Goal: Subscribe to service/newsletter

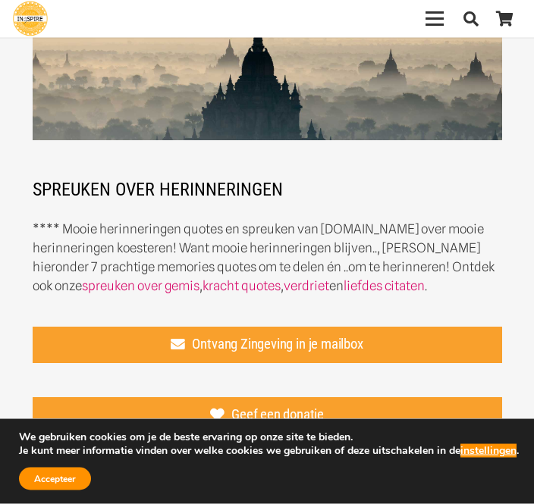
scroll to position [158, 0]
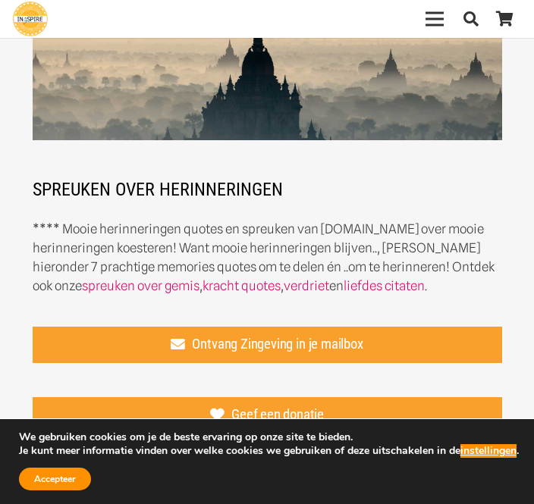
click at [231, 350] on span "Ontvang Zingeving in je mailbox" at bounding box center [277, 344] width 171 height 17
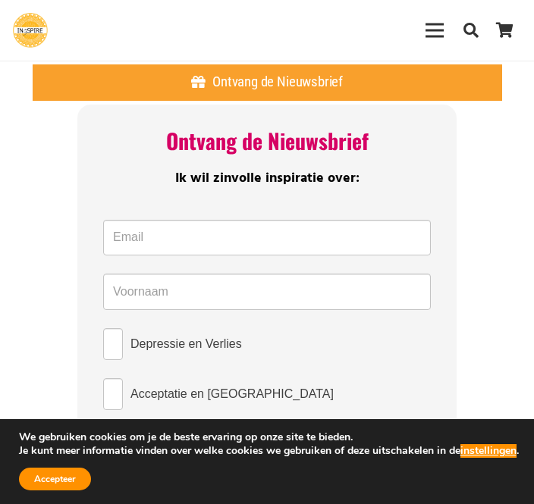
click at [268, 93] on link "Ontvang de Nieuwsbrief" at bounding box center [267, 82] width 469 height 36
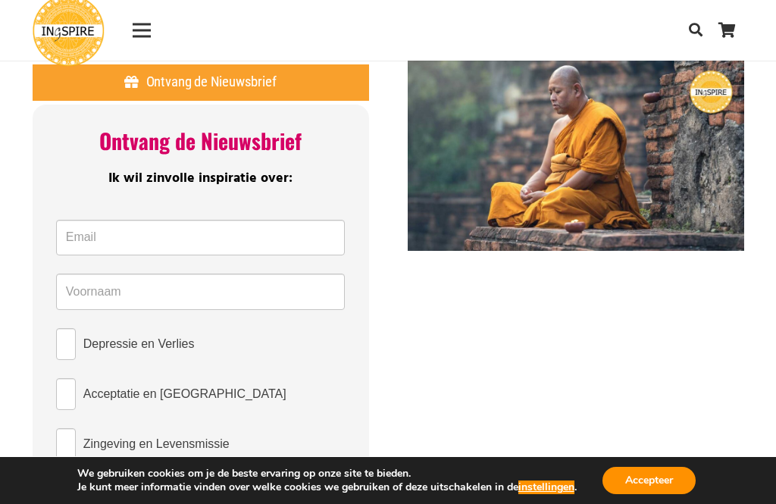
click at [533, 227] on section "Ontvang de Nieuwsbrief Ontvang de Nieuwsbrief Ik wil zinvolle inspiratie over: …" at bounding box center [388, 275] width 776 height 551
